Goal: Download file/media

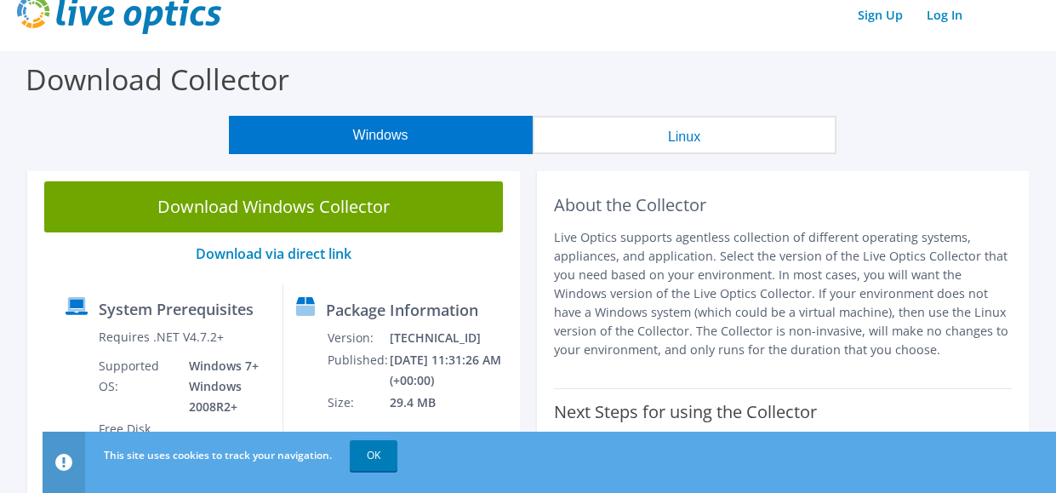
scroll to position [15, 0]
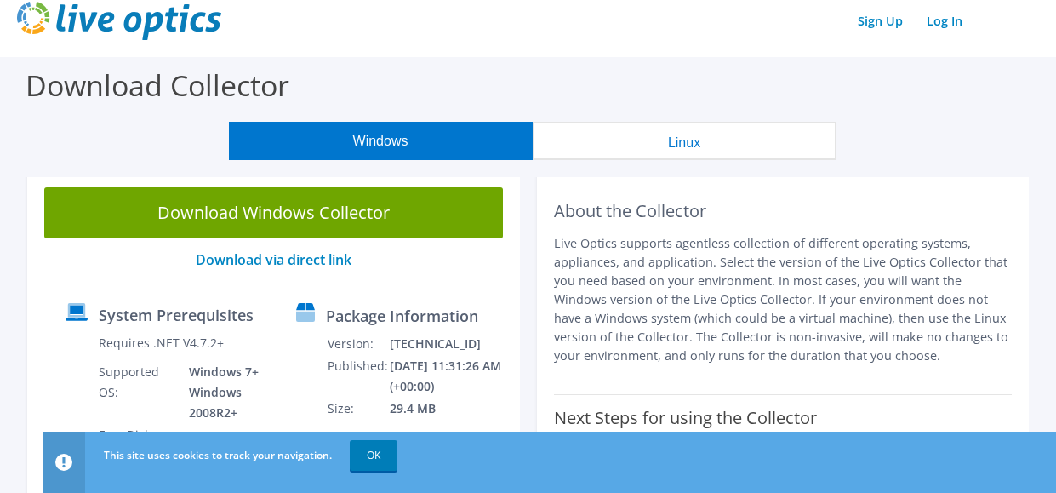
click at [684, 134] on button "Linux" at bounding box center [685, 141] width 304 height 38
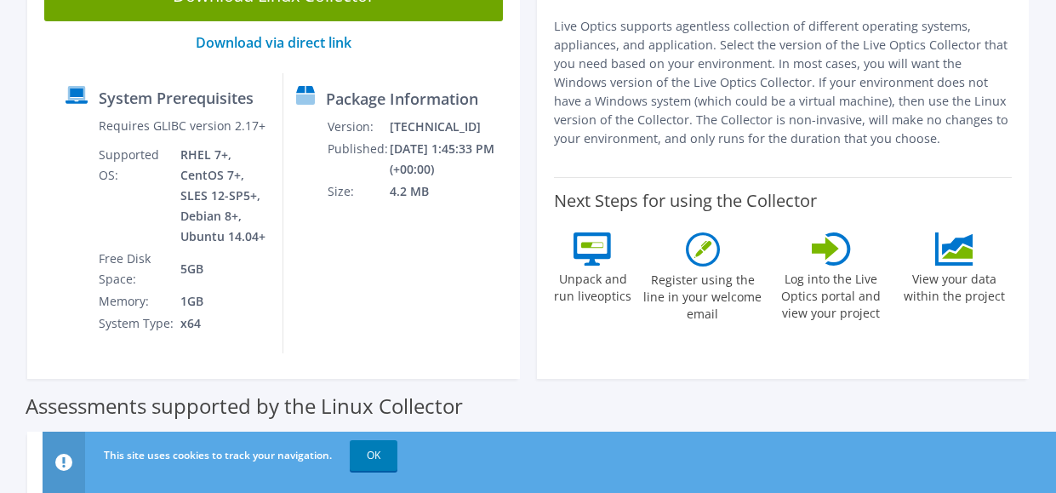
scroll to position [174, 0]
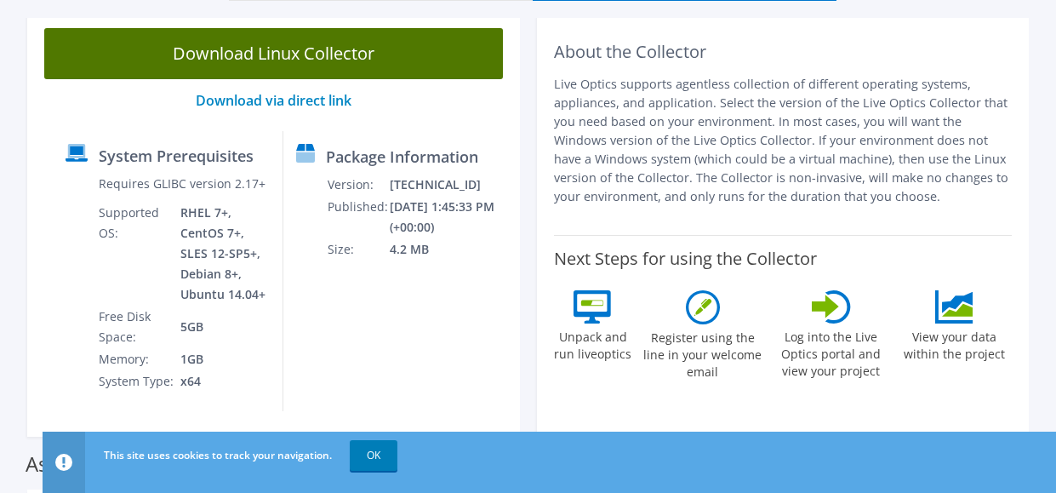
click at [286, 43] on link "Download Linux Collector" at bounding box center [273, 53] width 459 height 51
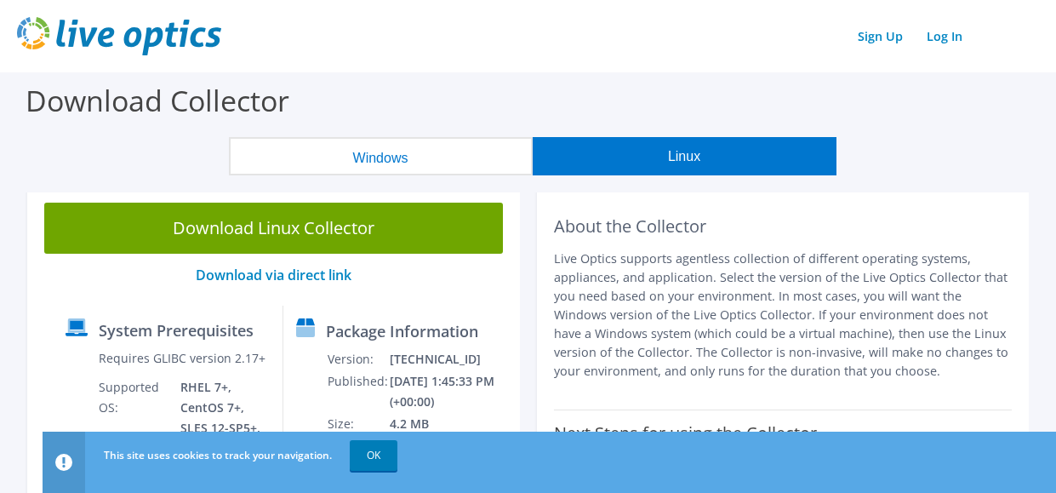
click at [402, 146] on button "Windows" at bounding box center [381, 156] width 304 height 38
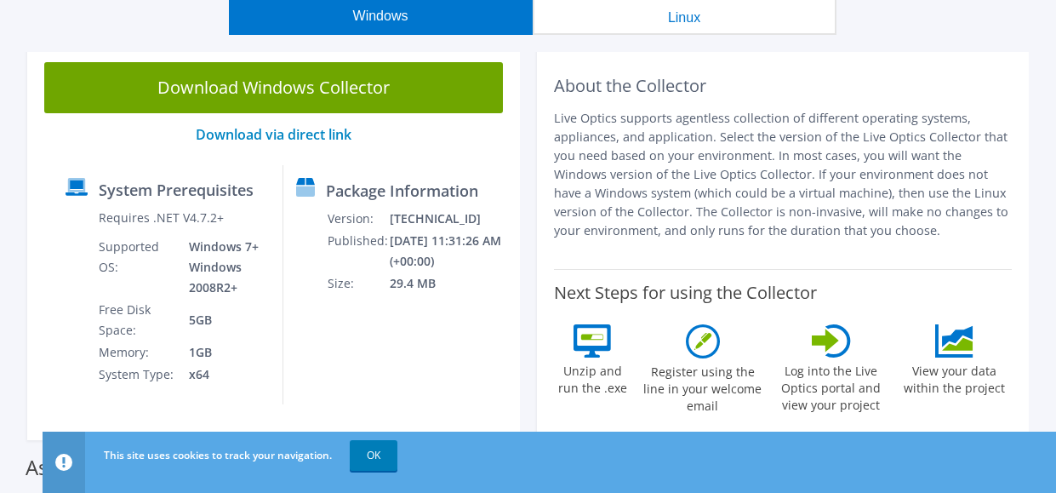
scroll to position [153, 0]
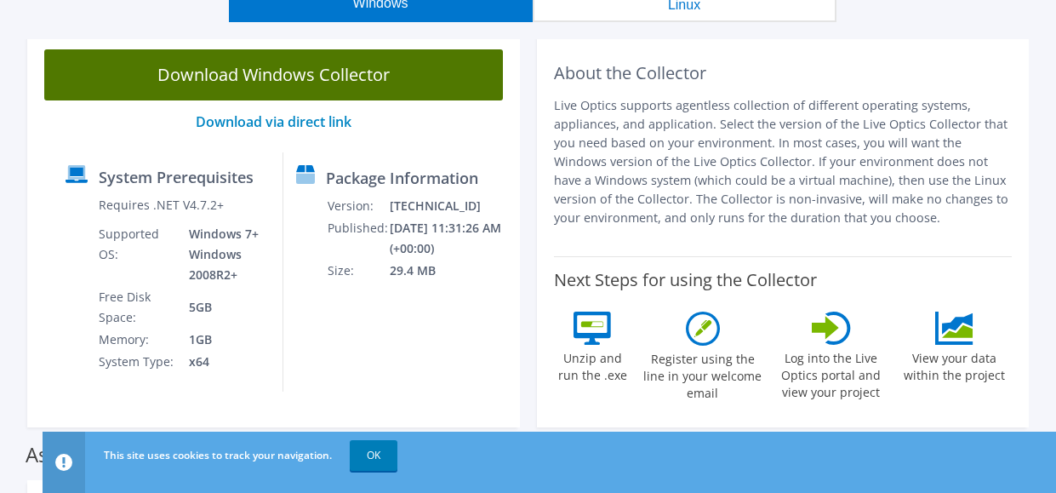
click at [327, 75] on link "Download Windows Collector" at bounding box center [273, 74] width 459 height 51
